Goal: Transaction & Acquisition: Purchase product/service

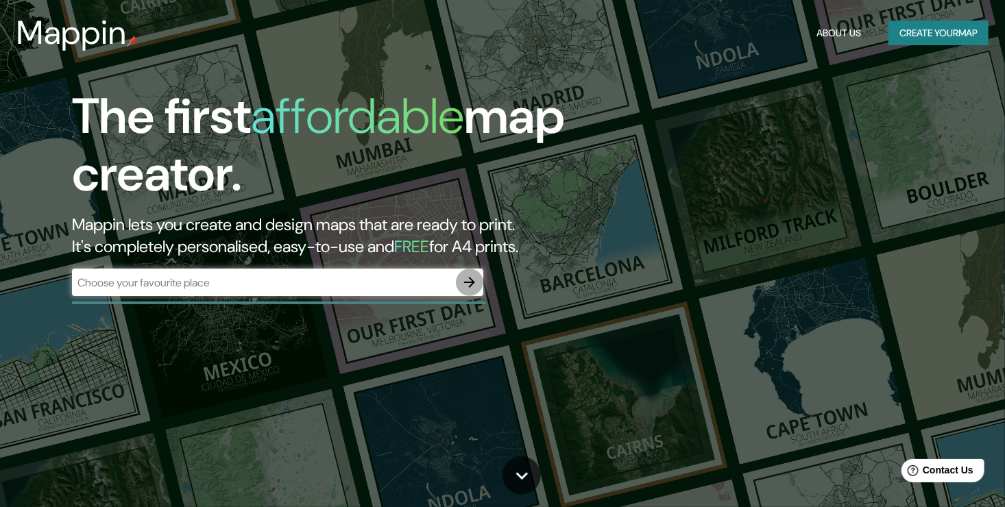
click at [459, 282] on button "button" at bounding box center [469, 282] width 27 height 27
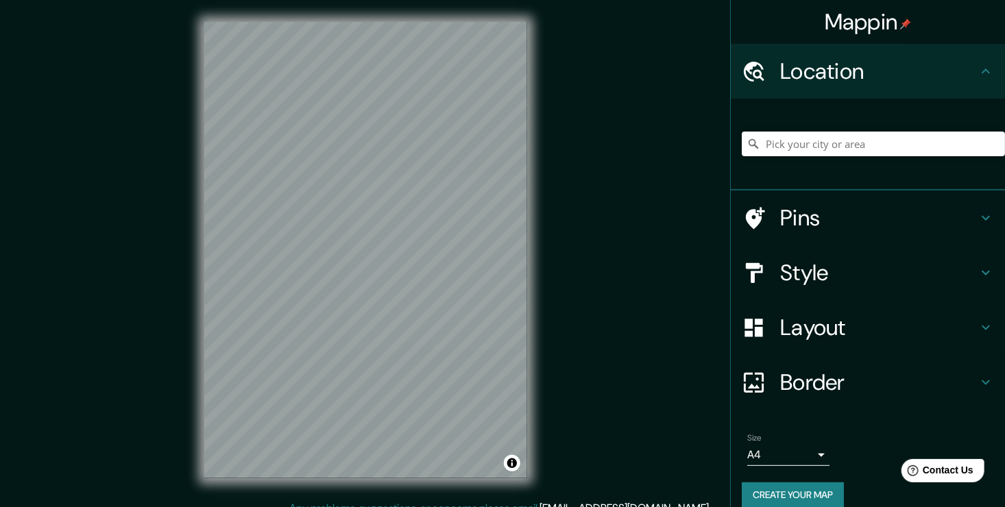
click at [822, 325] on h4 "Layout" at bounding box center [878, 327] width 197 height 27
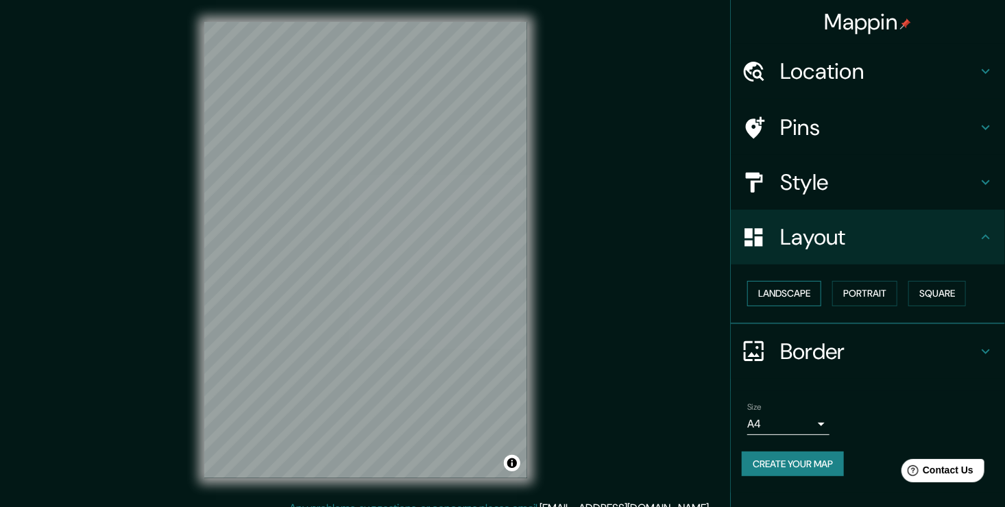
click at [793, 293] on button "Landscape" at bounding box center [784, 293] width 74 height 25
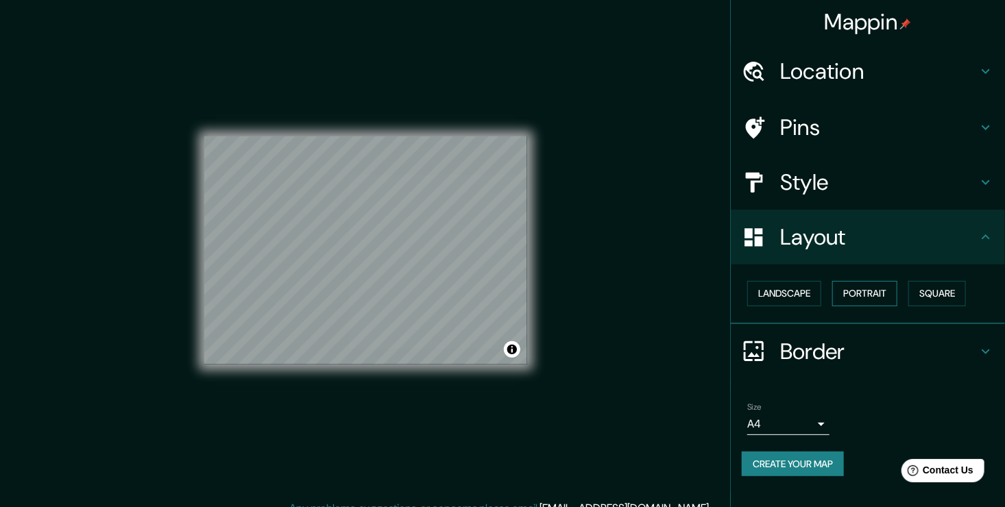
click at [897, 289] on button "Portrait" at bounding box center [864, 293] width 65 height 25
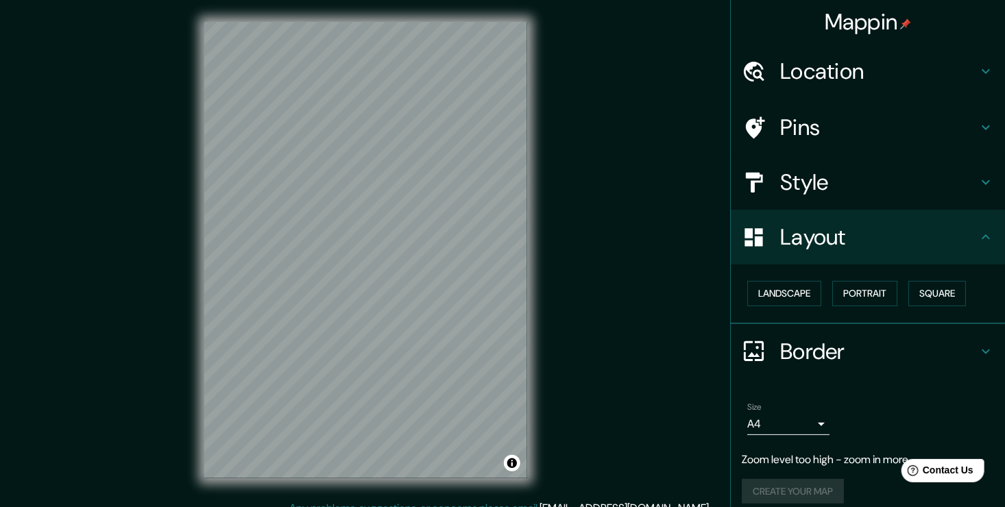
click at [962, 66] on h4 "Location" at bounding box center [878, 71] width 197 height 27
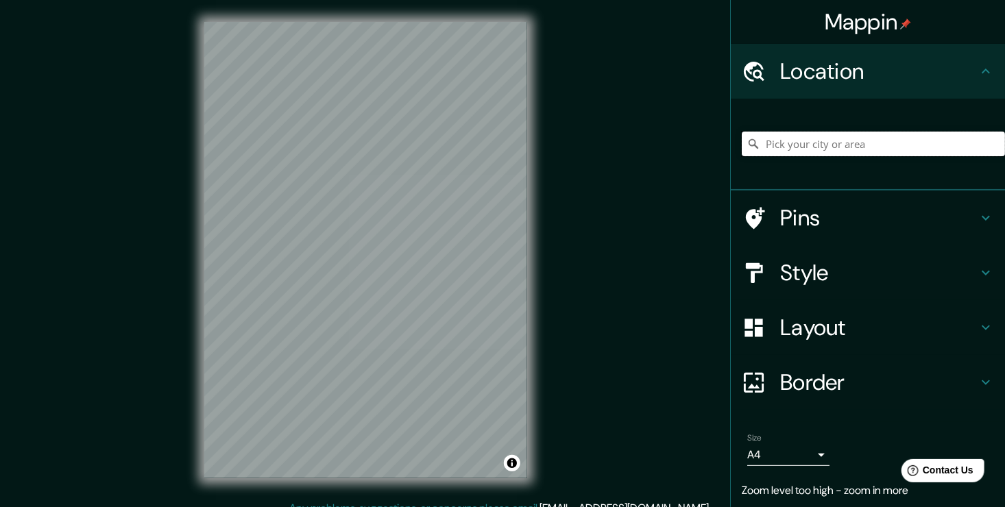
drag, startPoint x: 882, startPoint y: 131, endPoint x: 873, endPoint y: 140, distance: 12.6
click at [881, 133] on input "Pick your city or area" at bounding box center [873, 144] width 263 height 25
click at [871, 143] on input "Pick your city or area" at bounding box center [873, 144] width 263 height 25
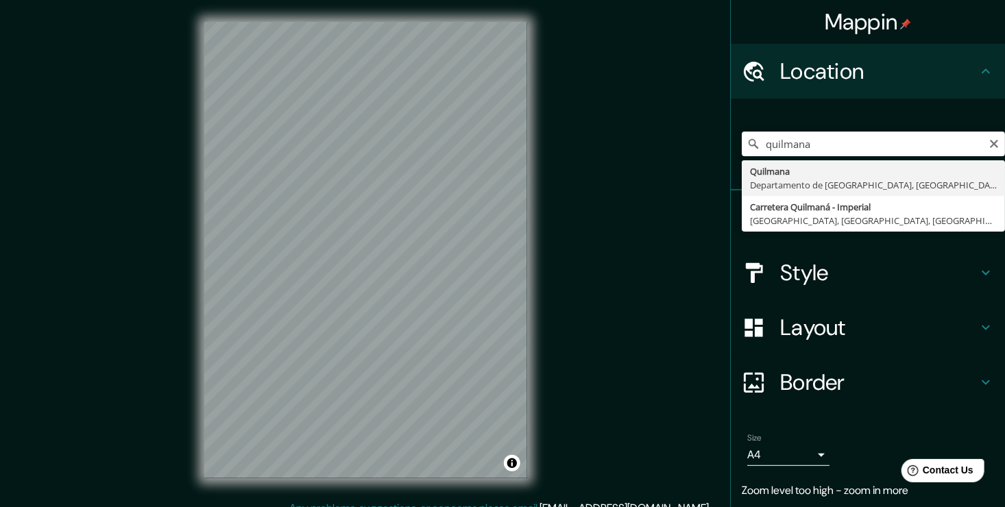
type input "Quilmana, [GEOGRAPHIC_DATA], [GEOGRAPHIC_DATA]"
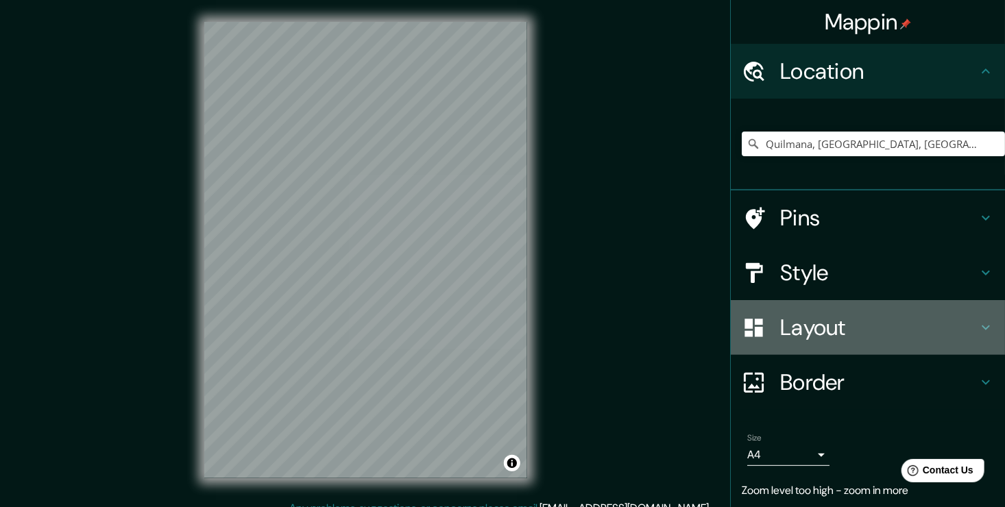
click at [808, 331] on h4 "Layout" at bounding box center [878, 327] width 197 height 27
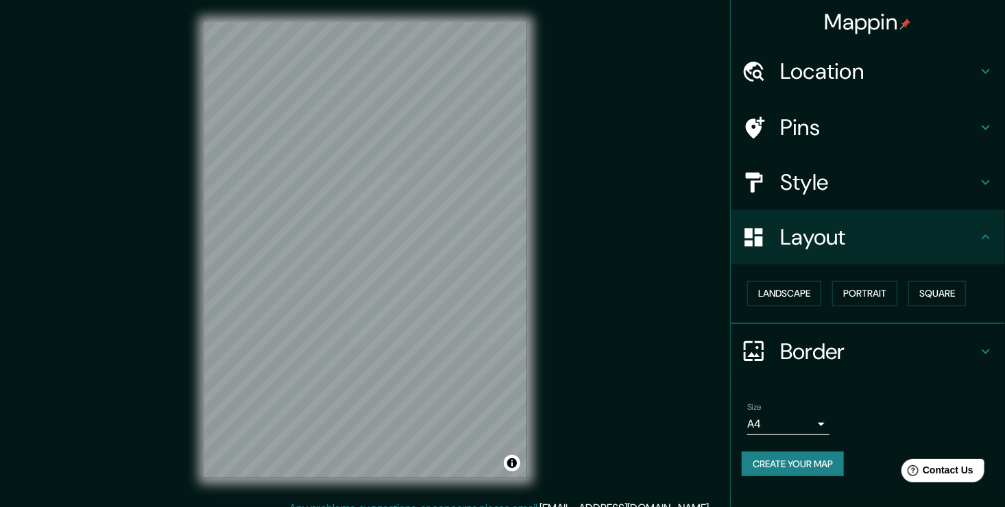
drag, startPoint x: 884, startPoint y: 293, endPoint x: 766, endPoint y: 322, distance: 121.4
click at [766, 322] on div "Landscape [GEOGRAPHIC_DATA]" at bounding box center [868, 295] width 274 height 60
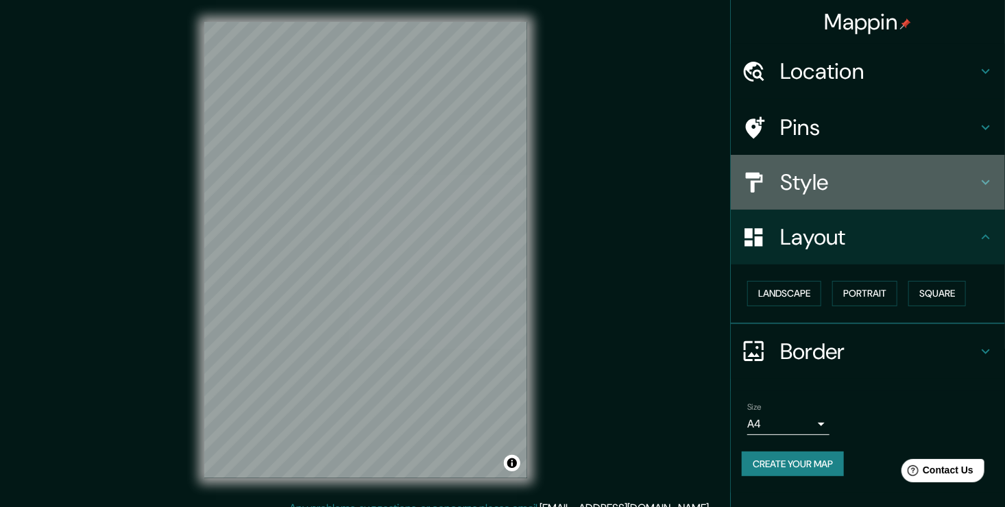
click at [834, 181] on h4 "Style" at bounding box center [878, 182] width 197 height 27
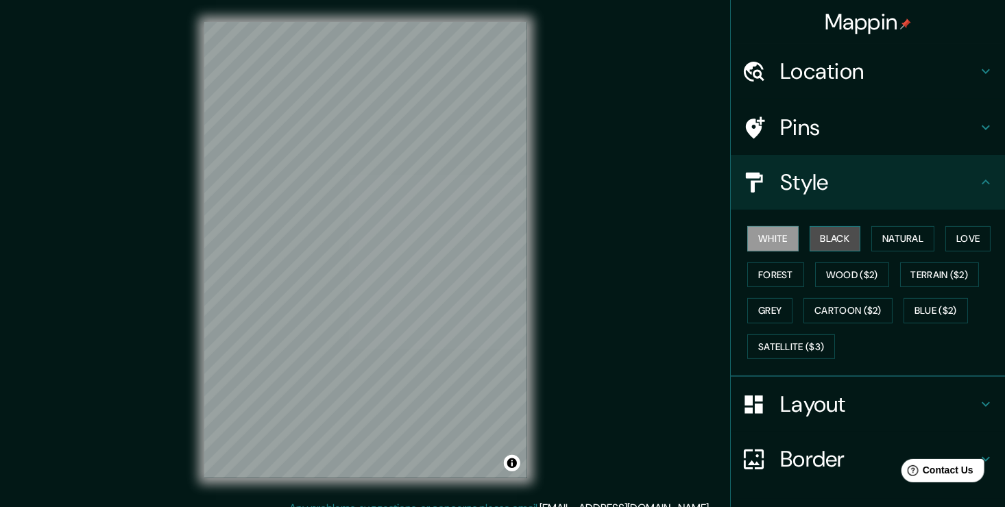
click at [810, 232] on button "Black" at bounding box center [834, 238] width 51 height 25
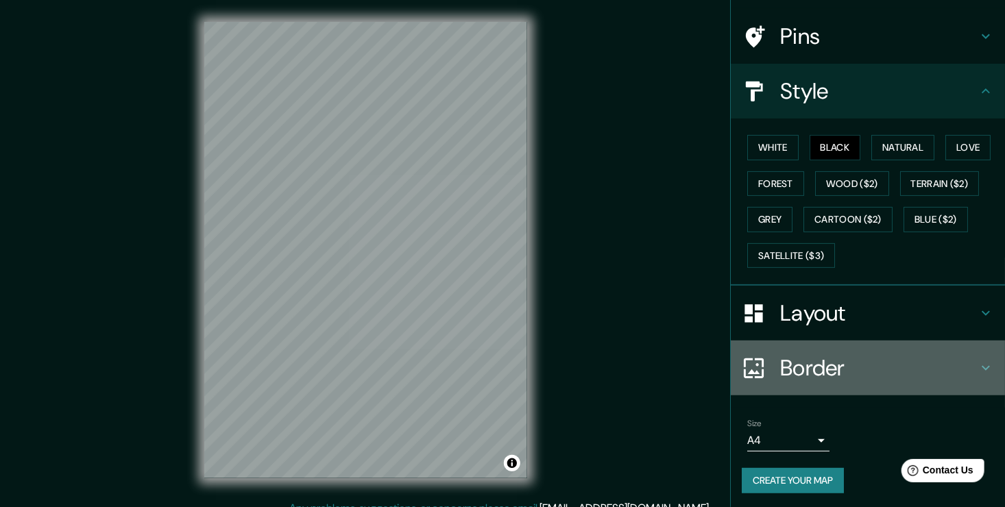
click at [816, 373] on h4 "Border" at bounding box center [878, 367] width 197 height 27
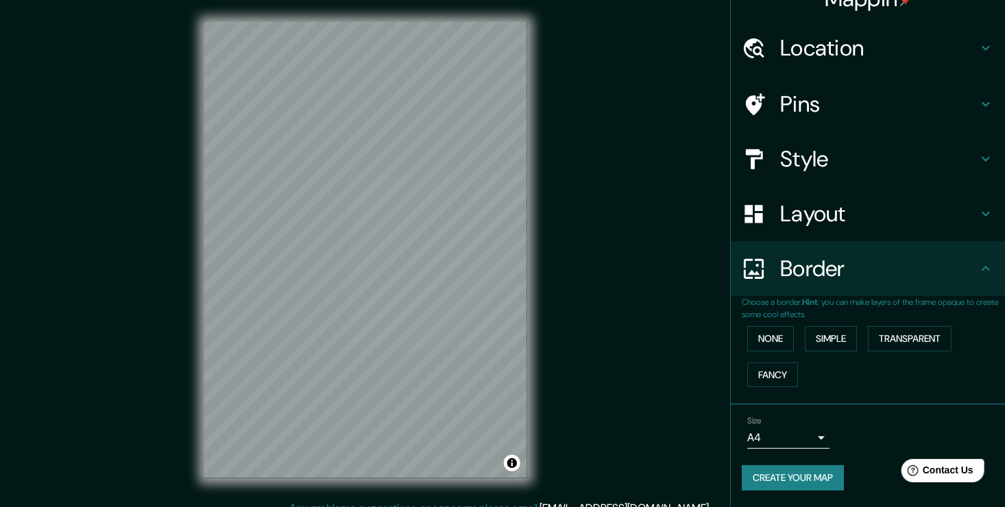
scroll to position [22, 0]
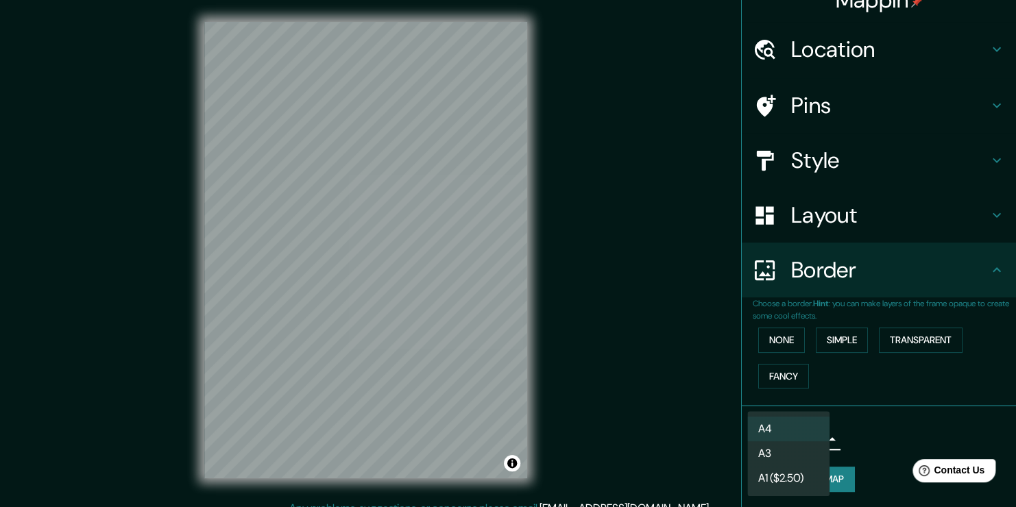
click at [757, 438] on body "Mappin Location [GEOGRAPHIC_DATA], [GEOGRAPHIC_DATA], [GEOGRAPHIC_DATA] Pins St…" at bounding box center [508, 253] width 1016 height 507
click at [760, 432] on li "A4" at bounding box center [788, 429] width 82 height 25
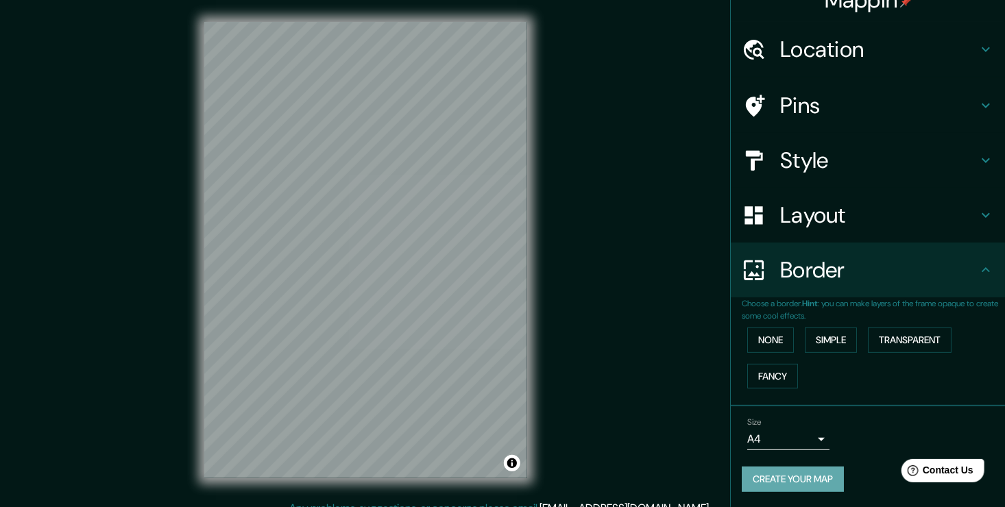
click at [796, 475] on button "Create your map" at bounding box center [793, 479] width 102 height 25
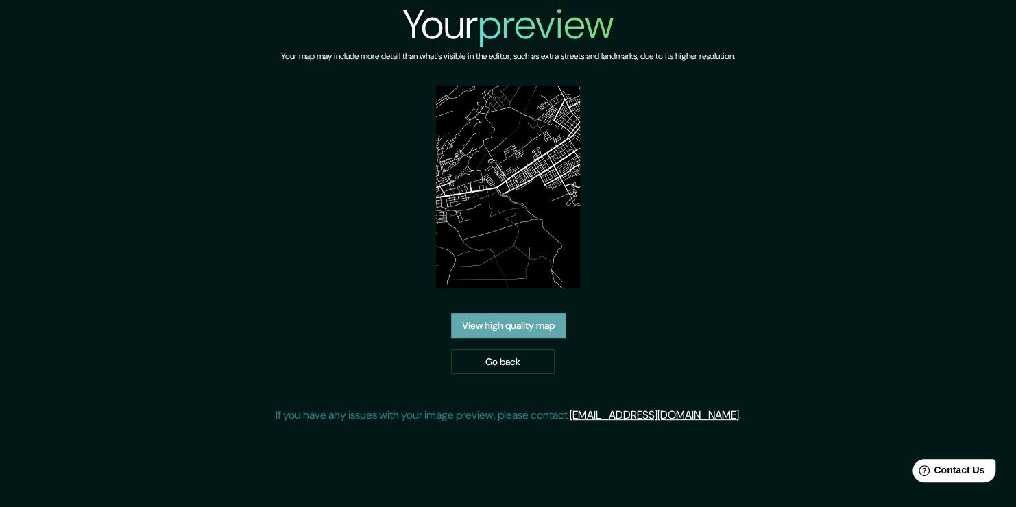
click at [527, 328] on link "View high quality map" at bounding box center [508, 325] width 114 height 25
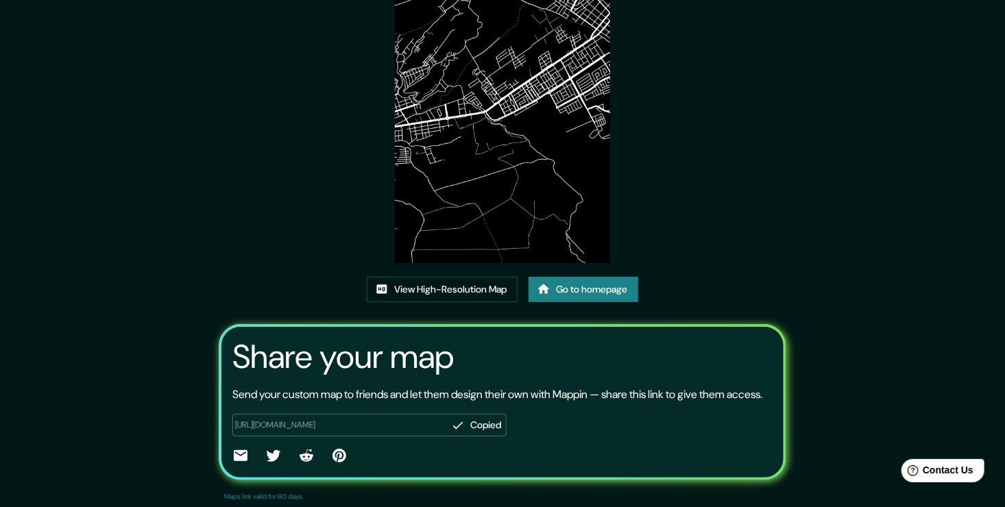
scroll to position [140, 0]
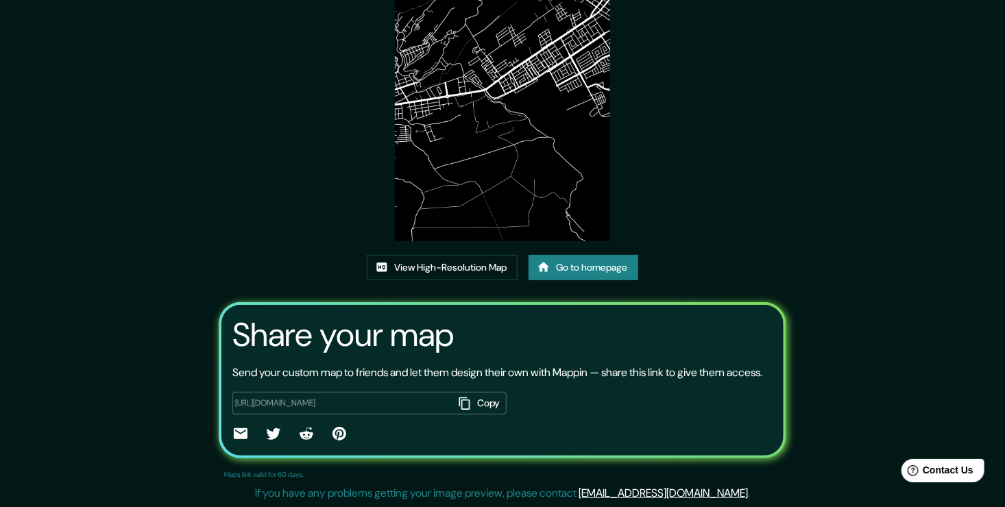
click at [491, 406] on button "Copy" at bounding box center [479, 403] width 53 height 23
click at [387, 255] on link "View High-Resolution Map" at bounding box center [442, 267] width 151 height 25
click at [470, 404] on button "Copy" at bounding box center [479, 403] width 53 height 23
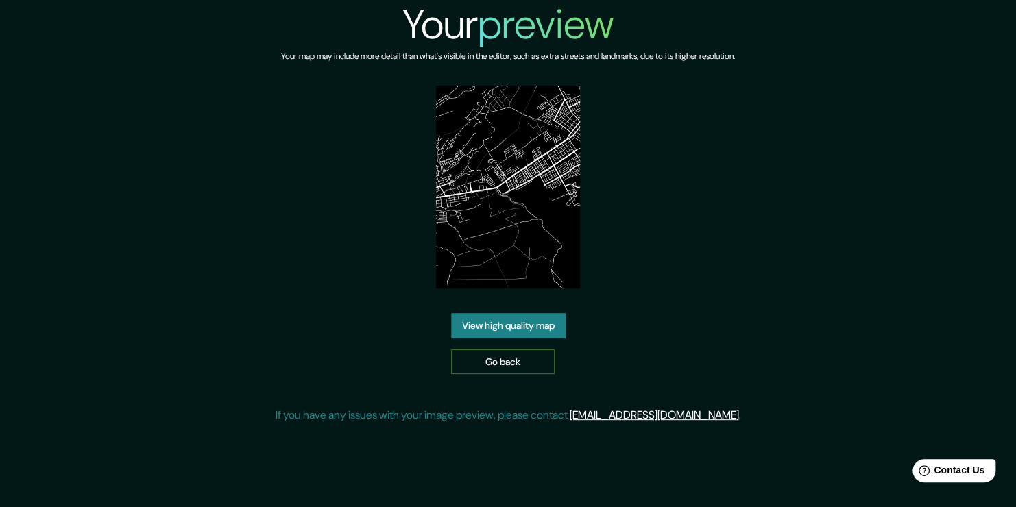
click at [485, 362] on link "Go back" at bounding box center [502, 362] width 103 height 25
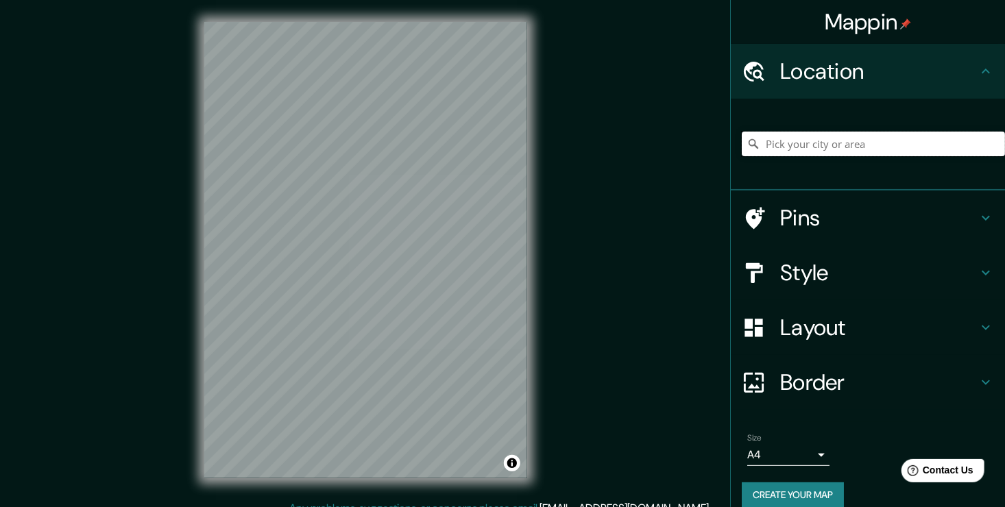
click at [818, 136] on input "Pick your city or area" at bounding box center [873, 144] width 263 height 25
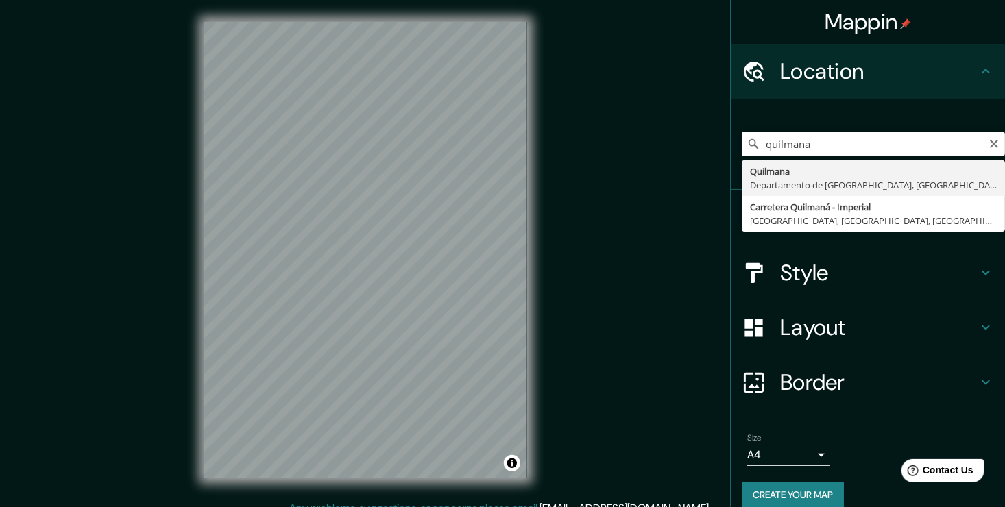
type input "Quilmana, [GEOGRAPHIC_DATA], [GEOGRAPHIC_DATA]"
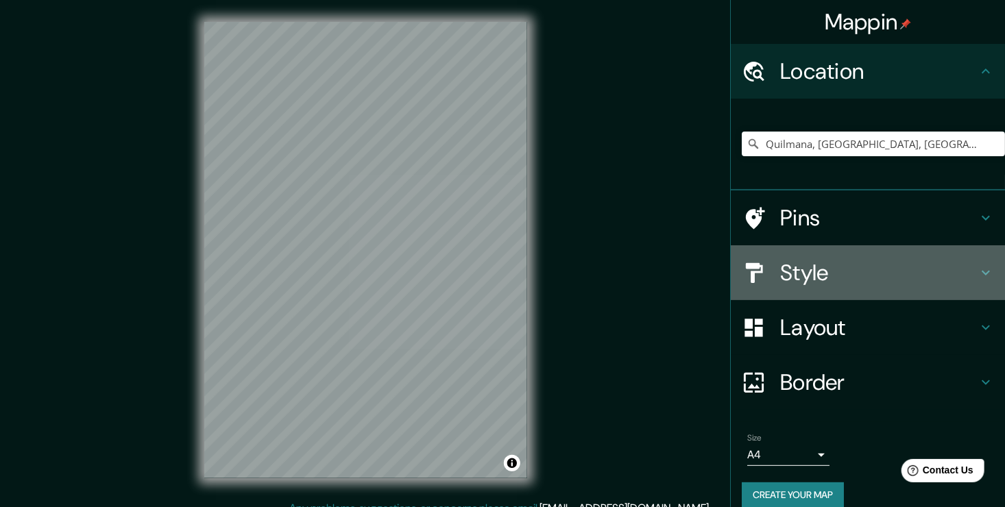
click at [809, 266] on h4 "Style" at bounding box center [878, 272] width 197 height 27
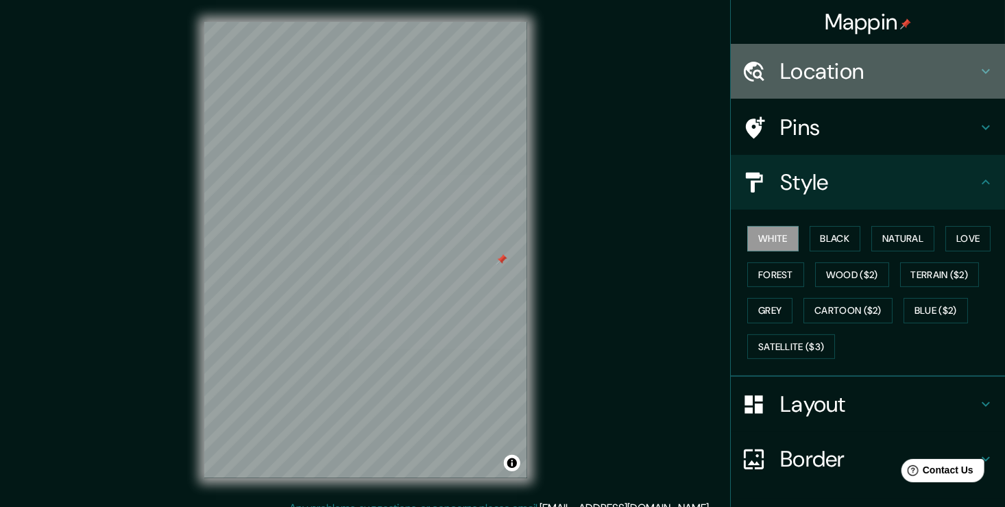
click at [815, 86] on div "Location" at bounding box center [868, 71] width 274 height 55
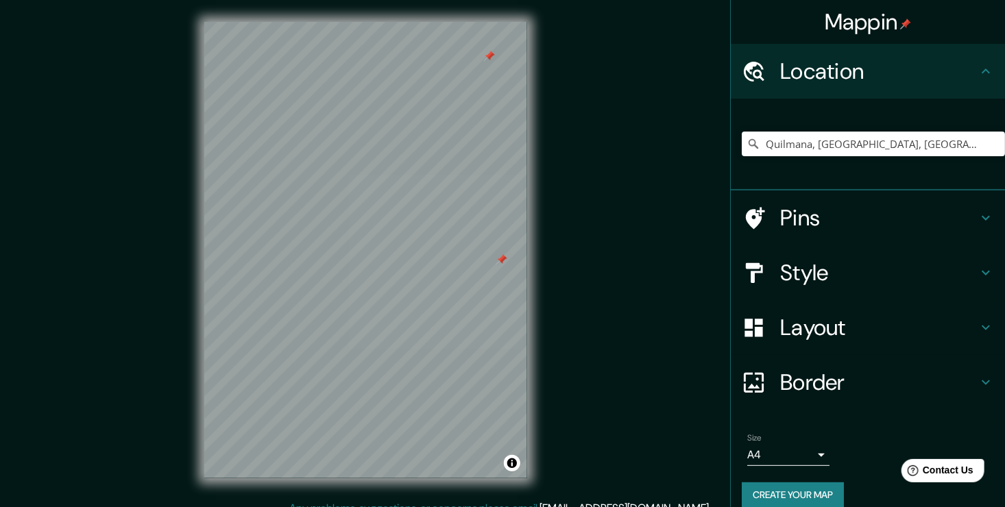
click at [826, 223] on h4 "Pins" at bounding box center [878, 217] width 197 height 27
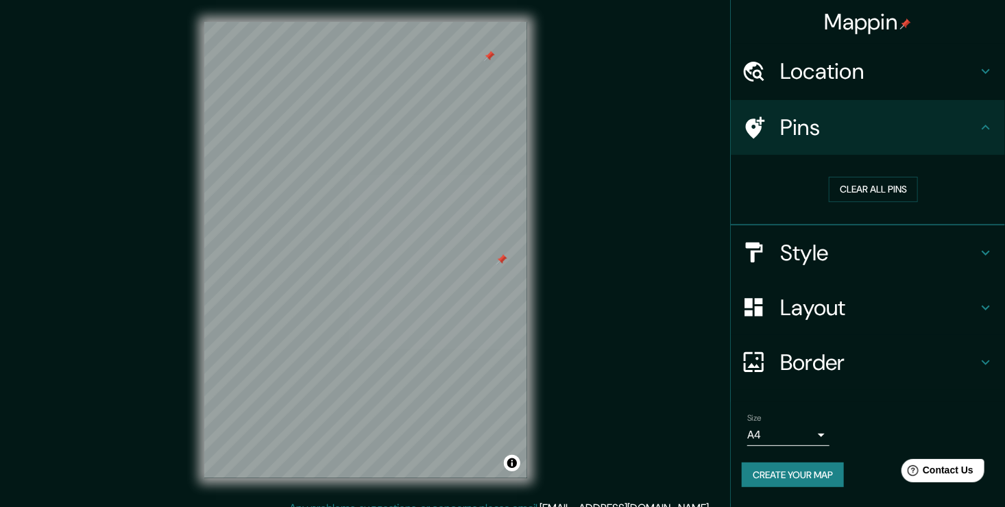
click at [900, 173] on div "Clear all pins" at bounding box center [873, 189] width 263 height 47
click at [894, 182] on button "Clear all pins" at bounding box center [873, 189] width 89 height 25
click at [815, 473] on button "Create your map" at bounding box center [793, 475] width 102 height 25
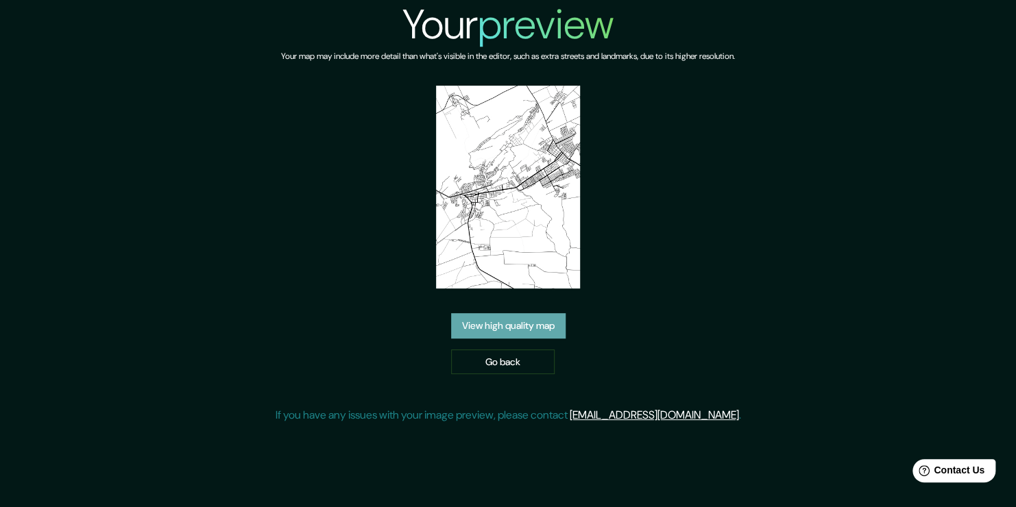
click at [472, 321] on link "View high quality map" at bounding box center [508, 325] width 114 height 25
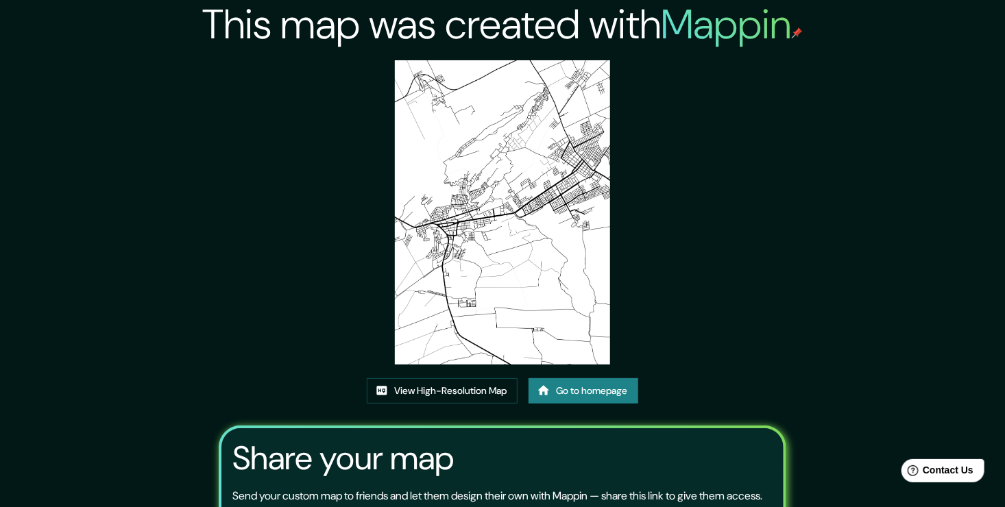
click at [478, 250] on img at bounding box center [502, 212] width 215 height 304
click at [470, 393] on link "View High-Resolution Map" at bounding box center [442, 390] width 151 height 25
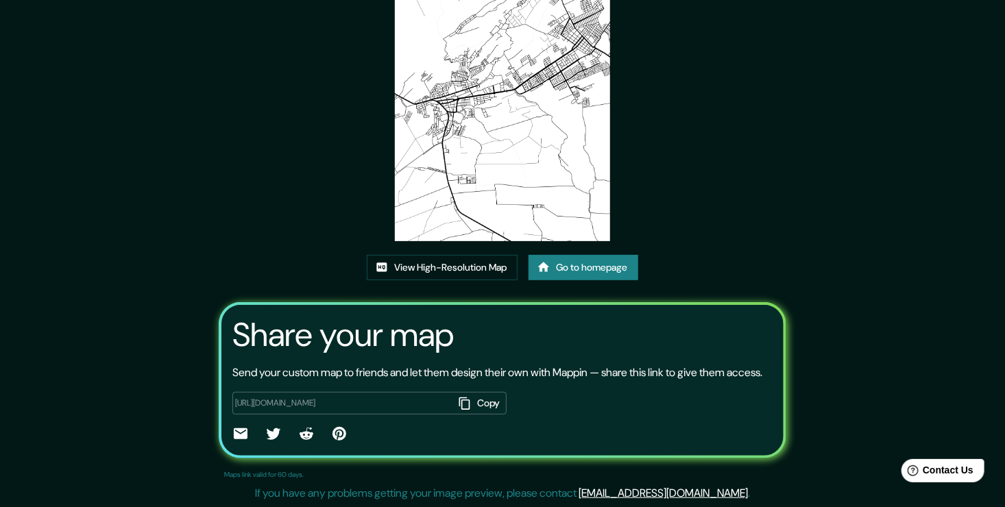
scroll to position [140, 0]
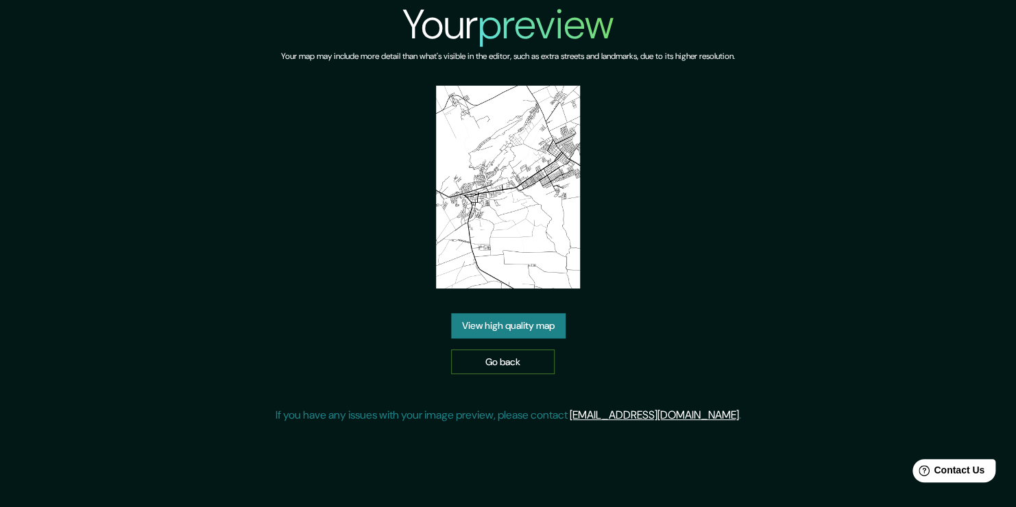
click at [524, 358] on link "Go back" at bounding box center [502, 362] width 103 height 25
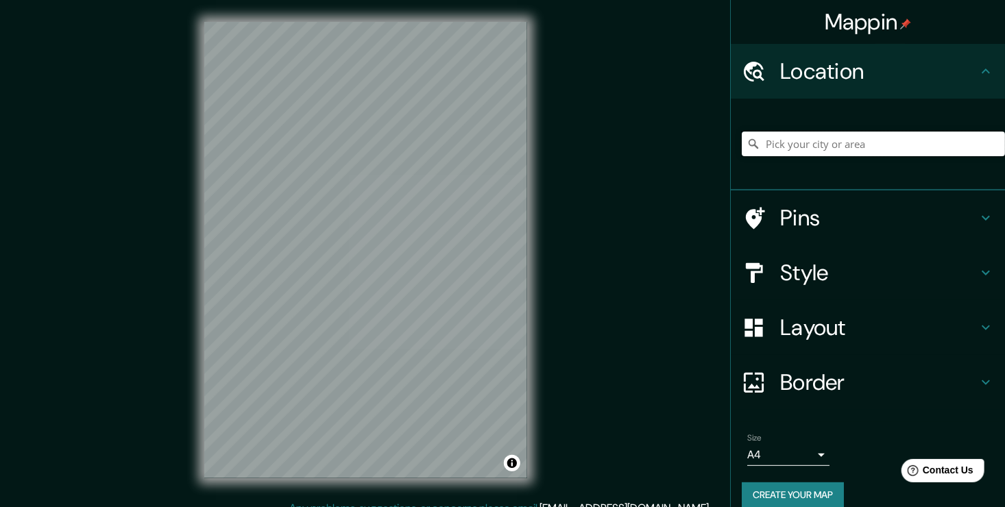
click at [766, 134] on input "Pick your city or area" at bounding box center [873, 144] width 263 height 25
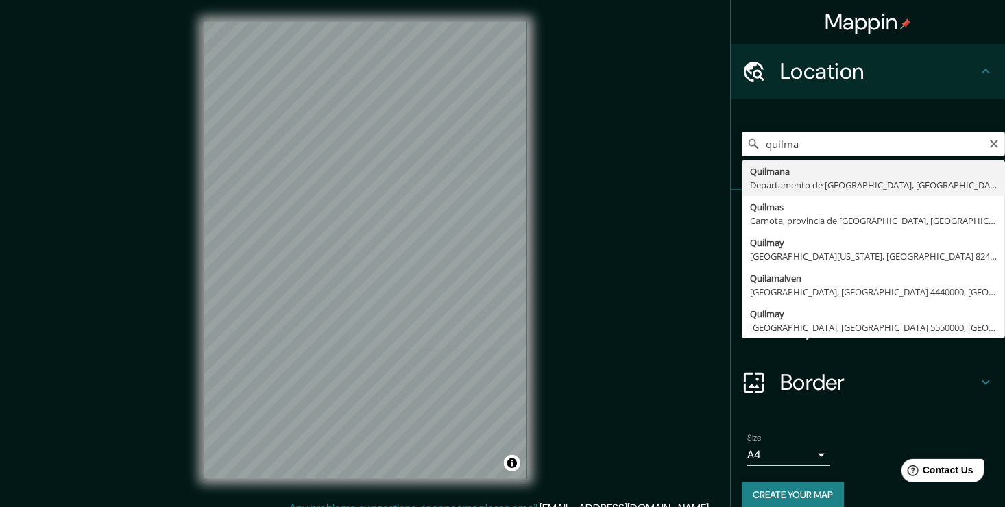
type input "Quilmana, [GEOGRAPHIC_DATA], [GEOGRAPHIC_DATA]"
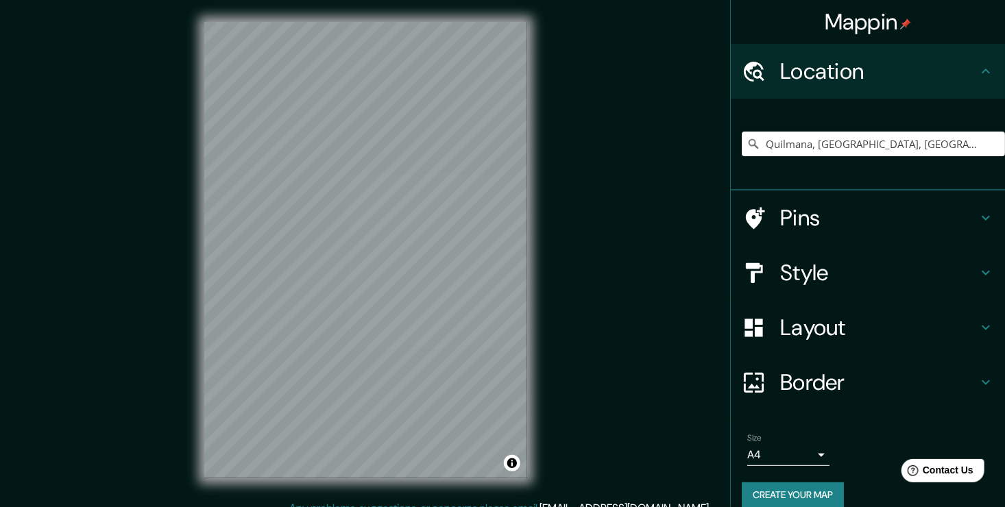
click at [807, 376] on h4 "Border" at bounding box center [878, 382] width 197 height 27
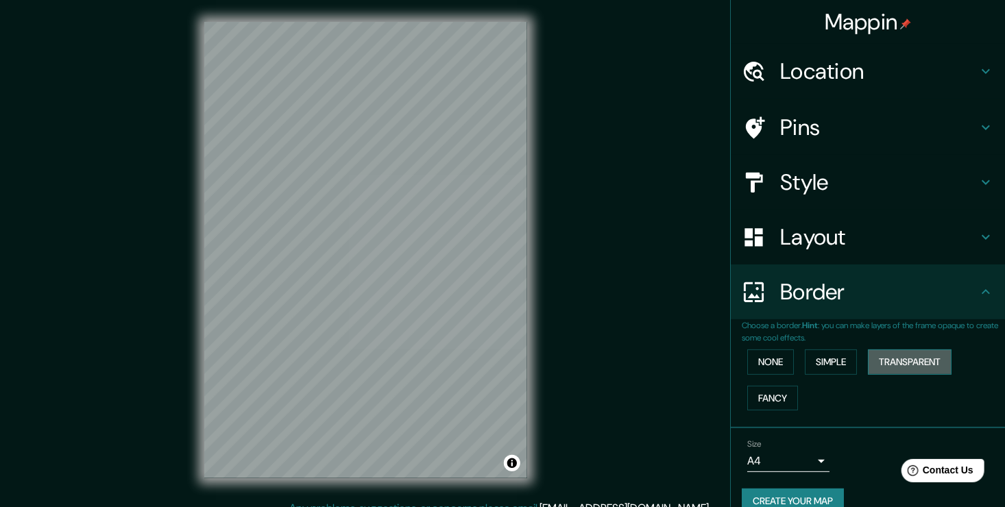
click at [897, 360] on button "Transparent" at bounding box center [910, 362] width 84 height 25
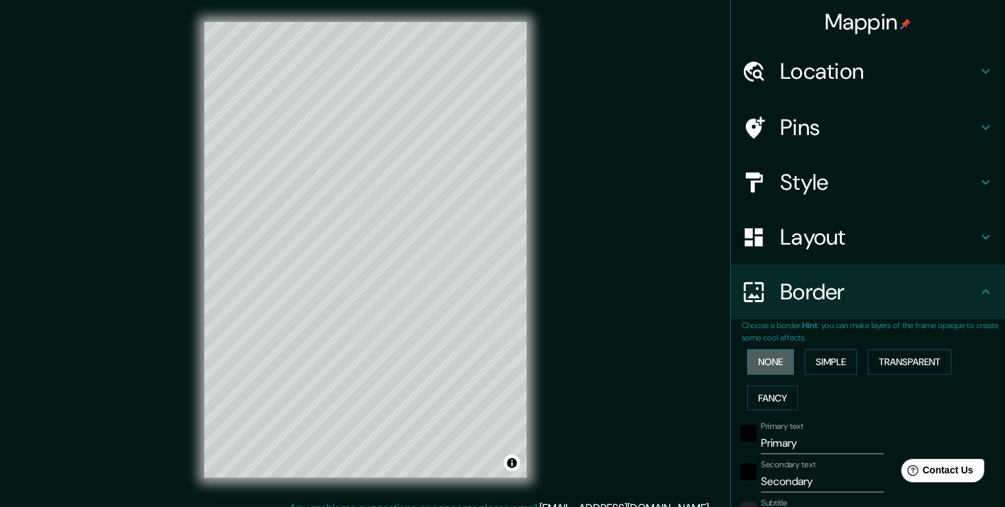
click at [759, 358] on button "None" at bounding box center [770, 362] width 47 height 25
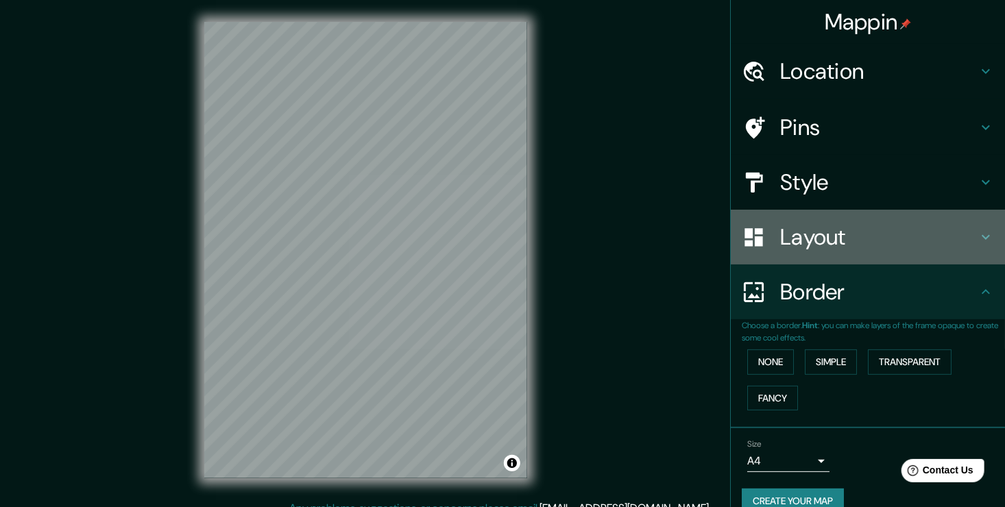
click at [849, 239] on h4 "Layout" at bounding box center [878, 236] width 197 height 27
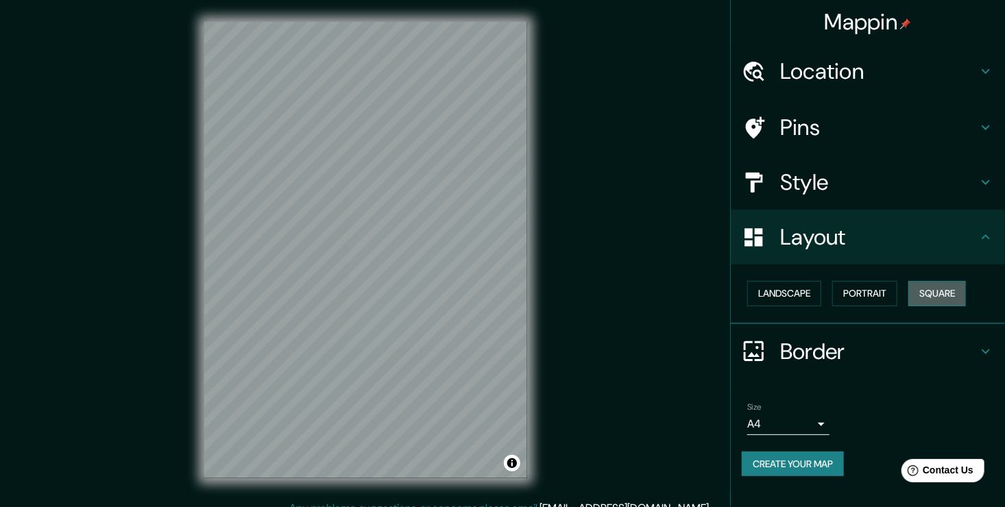
click at [936, 297] on button "Square" at bounding box center [937, 293] width 58 height 25
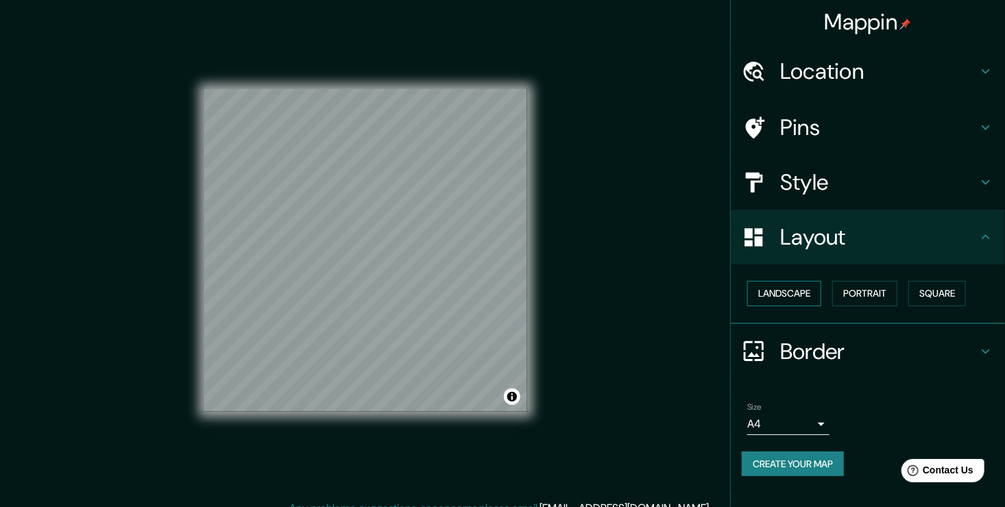
click at [764, 288] on button "Landscape" at bounding box center [784, 293] width 74 height 25
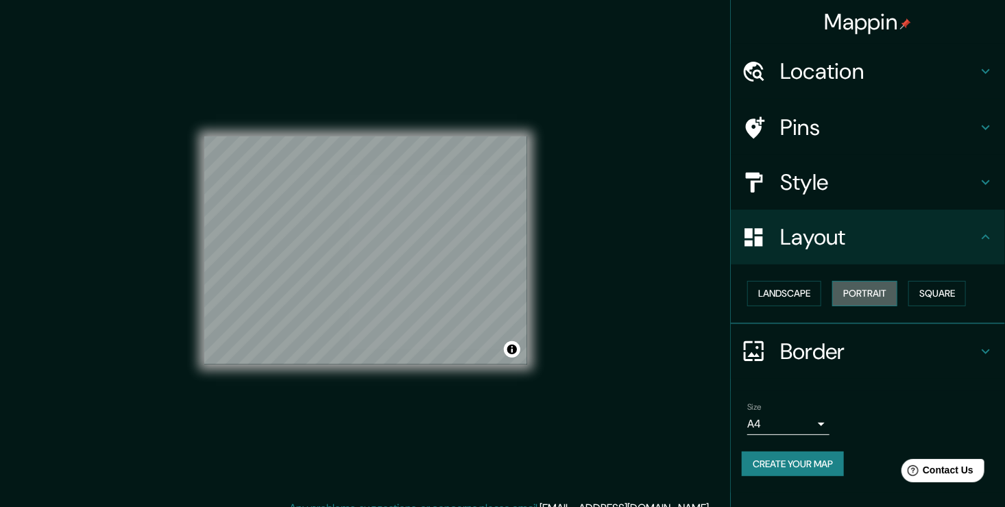
click at [886, 293] on button "Portrait" at bounding box center [864, 293] width 65 height 25
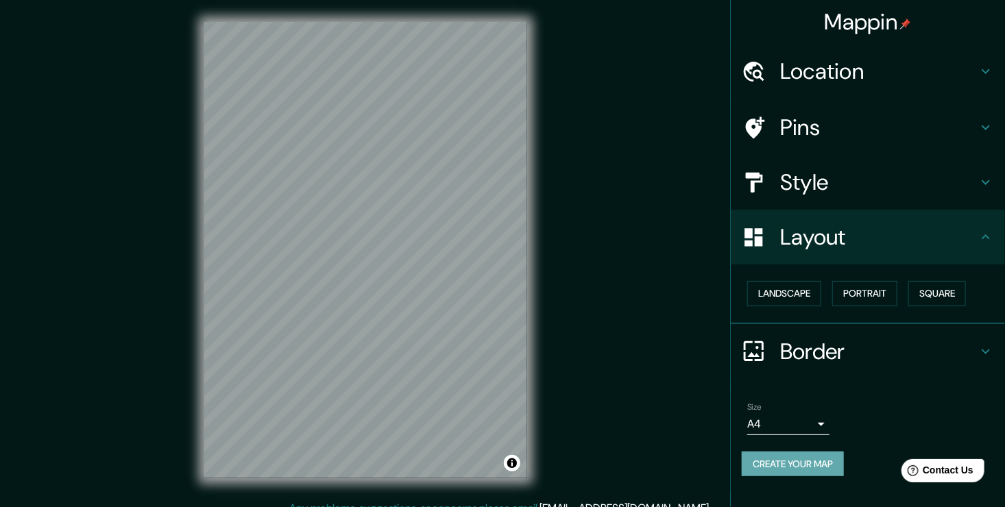
click at [831, 464] on button "Create your map" at bounding box center [793, 464] width 102 height 25
click at [415, 232] on div at bounding box center [420, 231] width 11 height 11
click at [812, 470] on button "Create your map" at bounding box center [793, 464] width 102 height 25
